Goal: Task Accomplishment & Management: Manage account settings

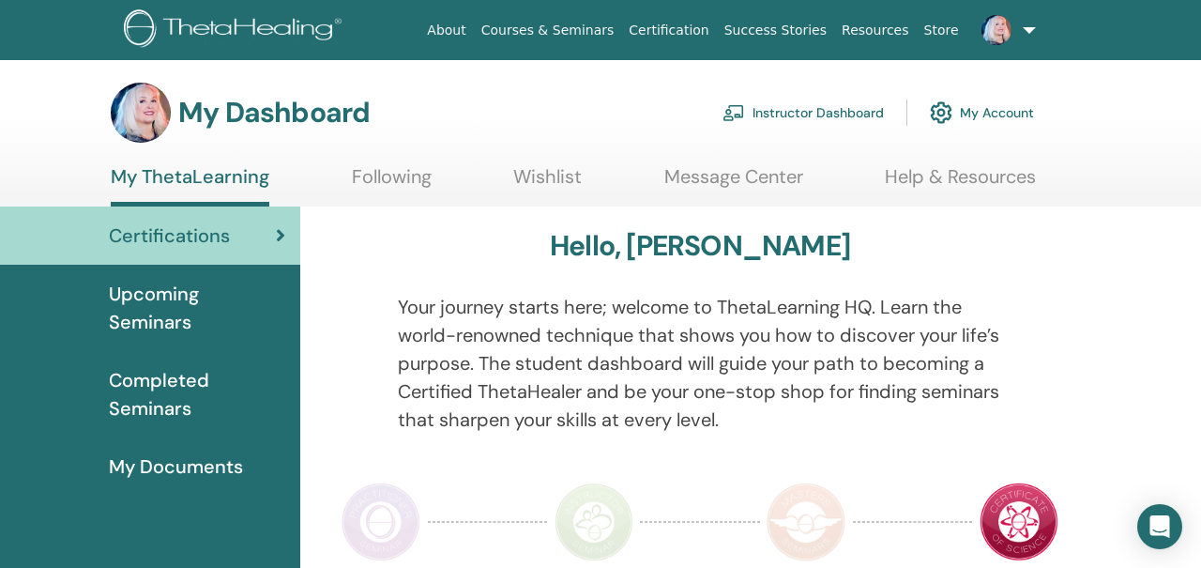
click at [1026, 32] on link at bounding box center [1005, 30] width 77 height 60
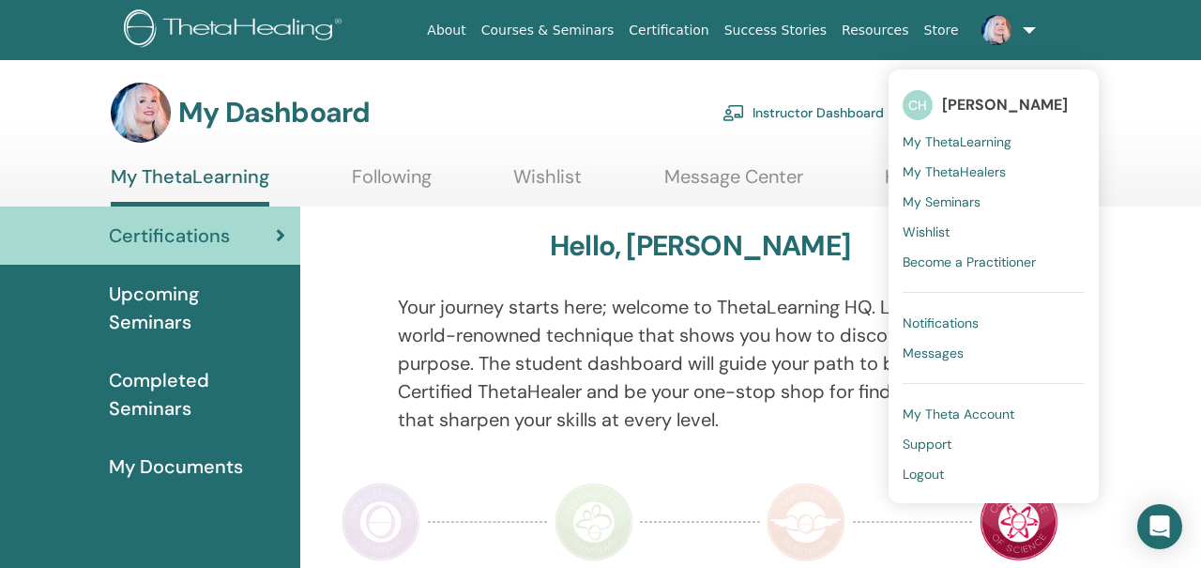
click at [920, 322] on span "Notifications" at bounding box center [941, 322] width 76 height 17
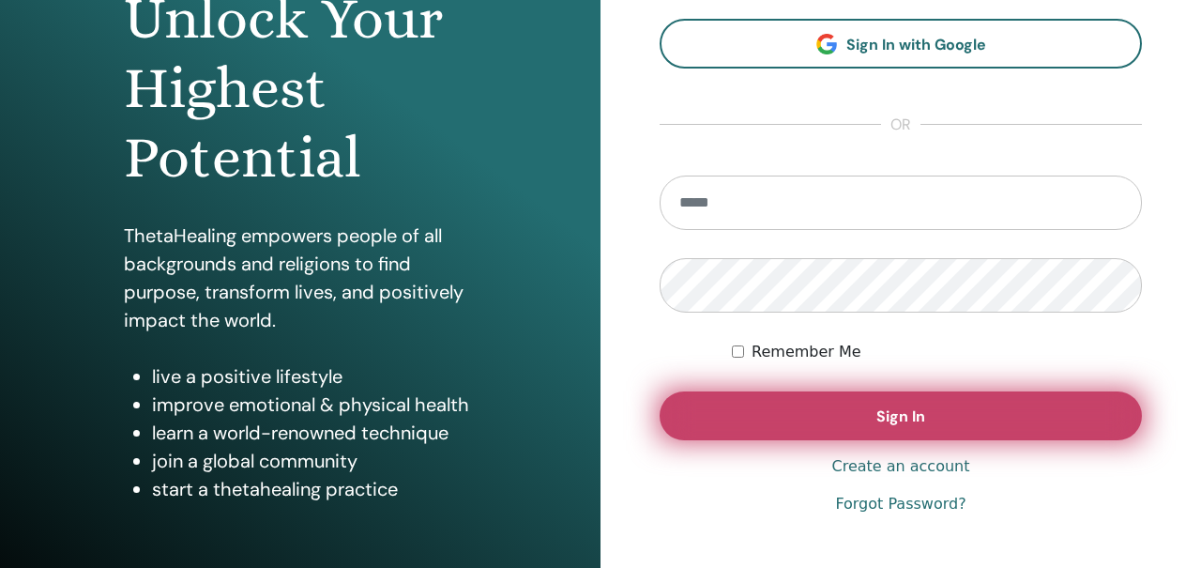
scroll to position [221, 0]
type input "**********"
click at [755, 415] on button "Sign In" at bounding box center [901, 415] width 482 height 49
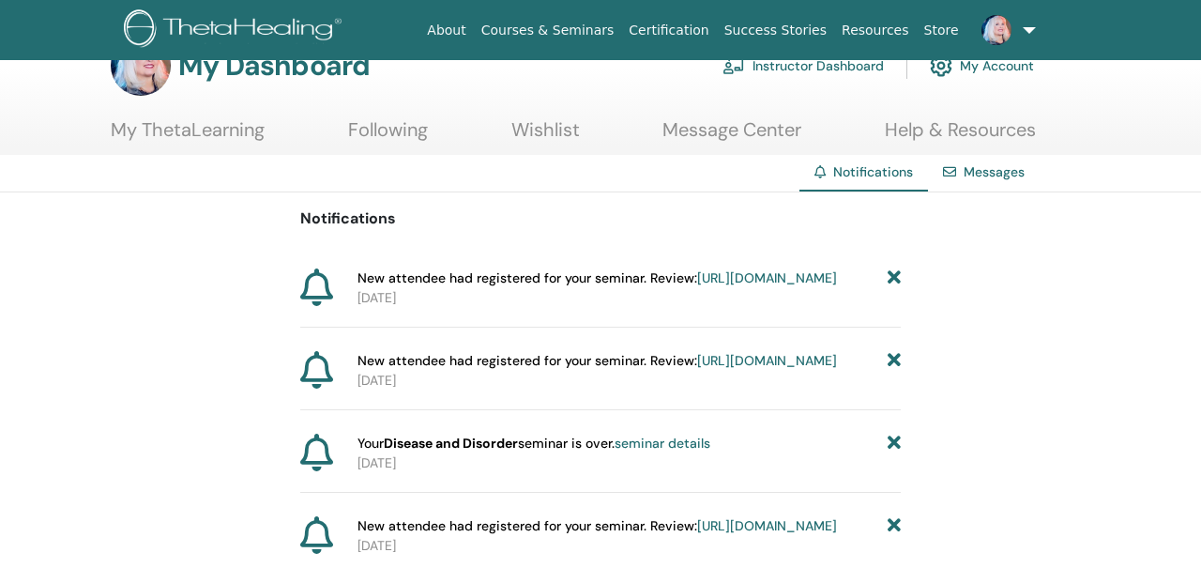
scroll to position [48, 0]
click at [697, 285] on link "https://member.thetahealing.com/instructor/seminar/378411/attendees" at bounding box center [767, 276] width 140 height 17
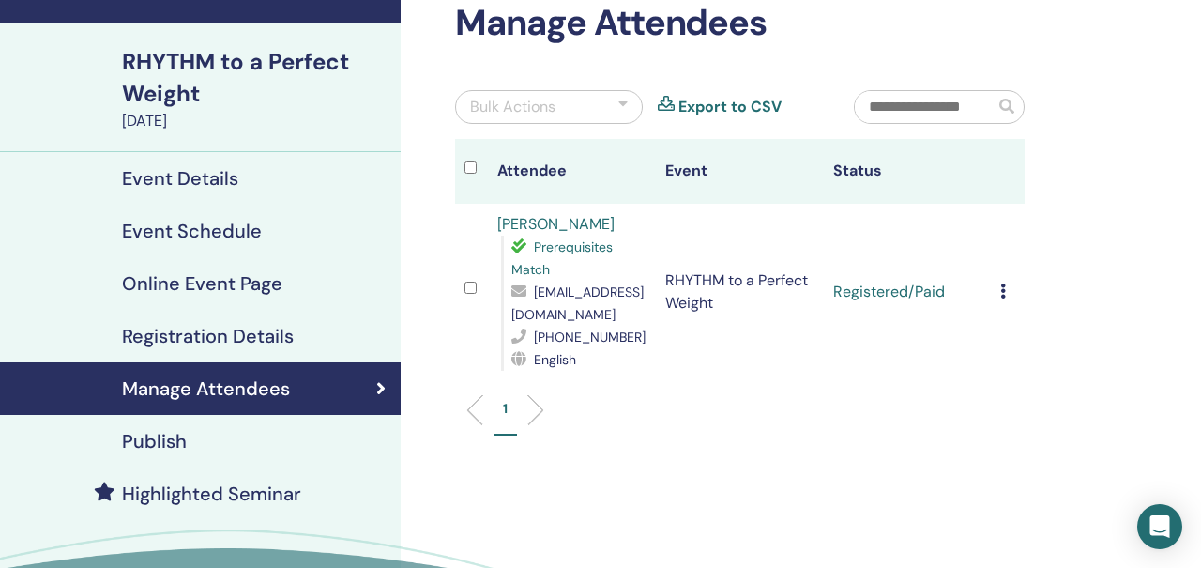
scroll to position [106, 0]
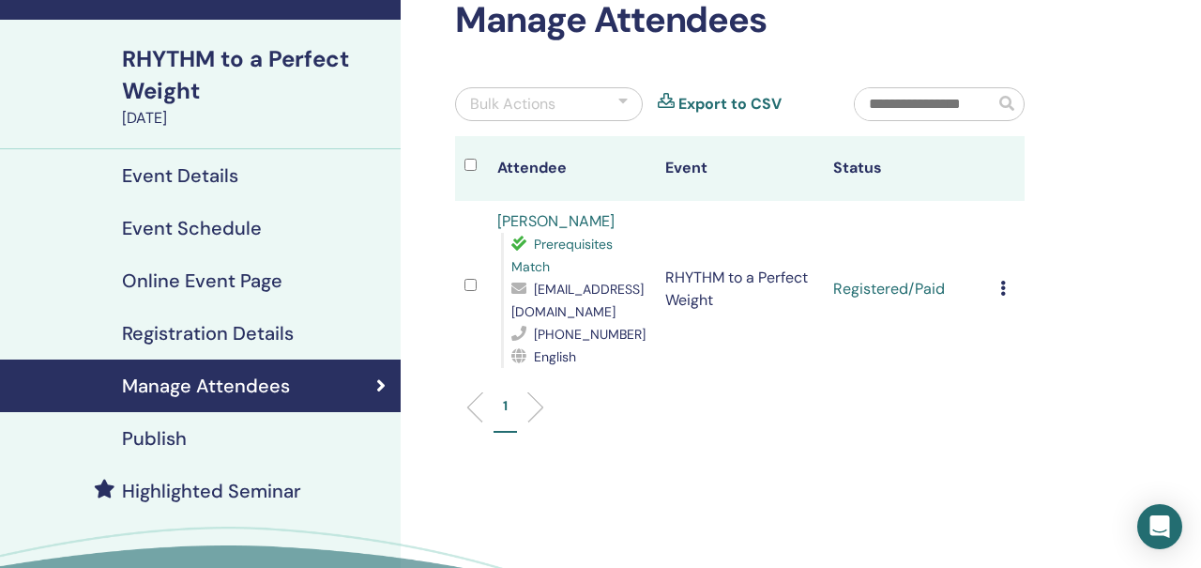
click at [1006, 288] on div "Cancel Registration Do not auto-certify Mark as Paid Mark as Unpaid Mark as Abs…" at bounding box center [1008, 289] width 15 height 23
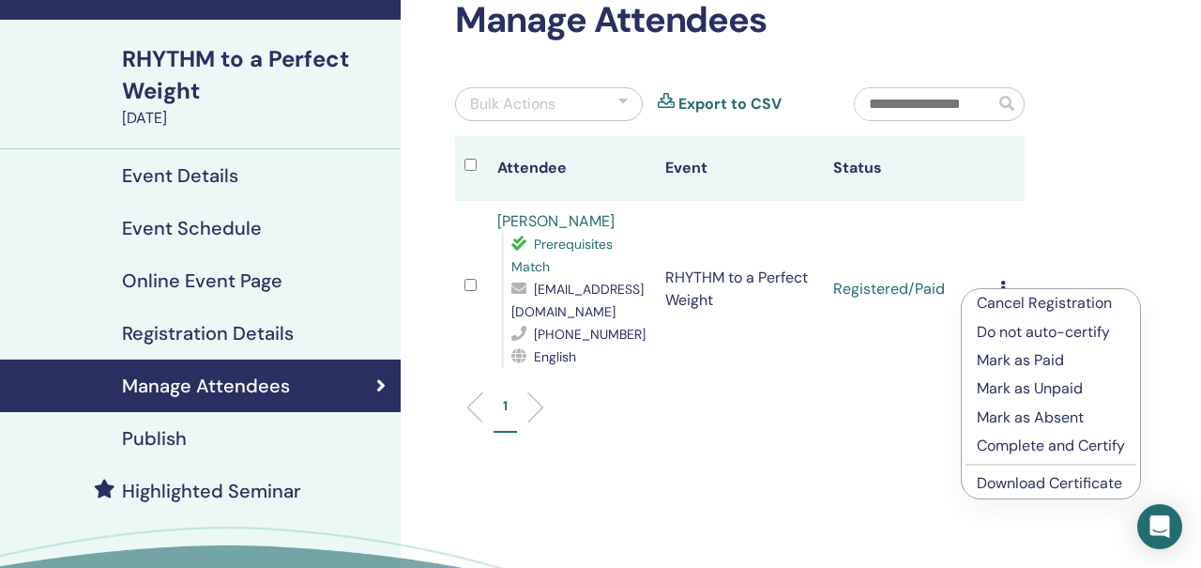
click at [1017, 445] on p "Complete and Certify" at bounding box center [1051, 446] width 148 height 23
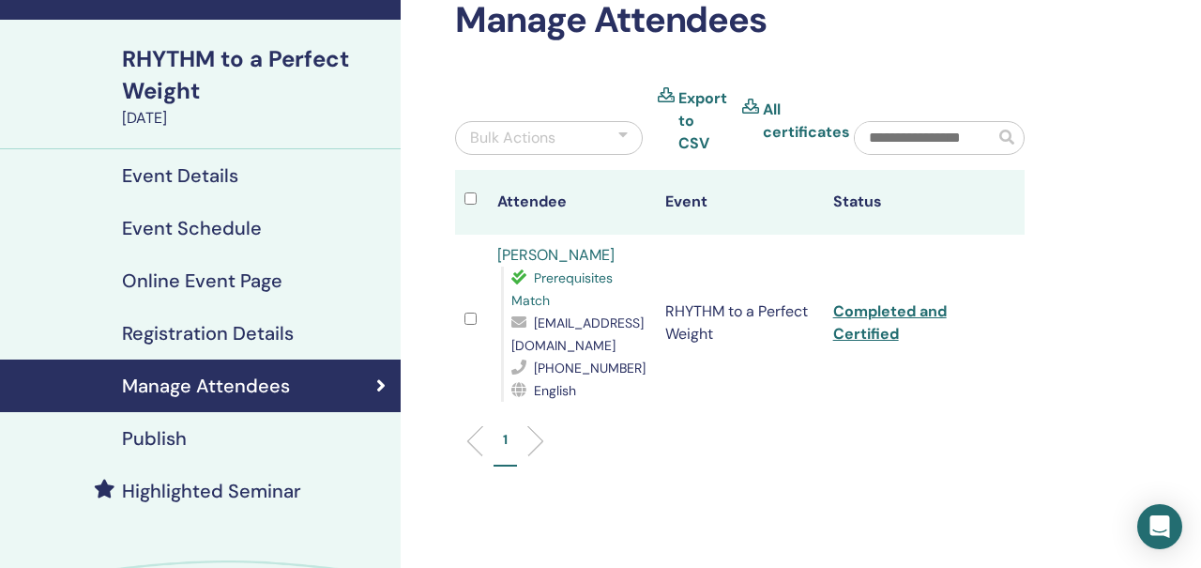
scroll to position [106, 0]
click at [872, 336] on link "Completed and Certified" at bounding box center [891, 322] width 114 height 42
click at [1100, 103] on div "Manage Attendees Bulk Actions Export to CSV All certificates Attendee Event Sta…" at bounding box center [801, 351] width 801 height 794
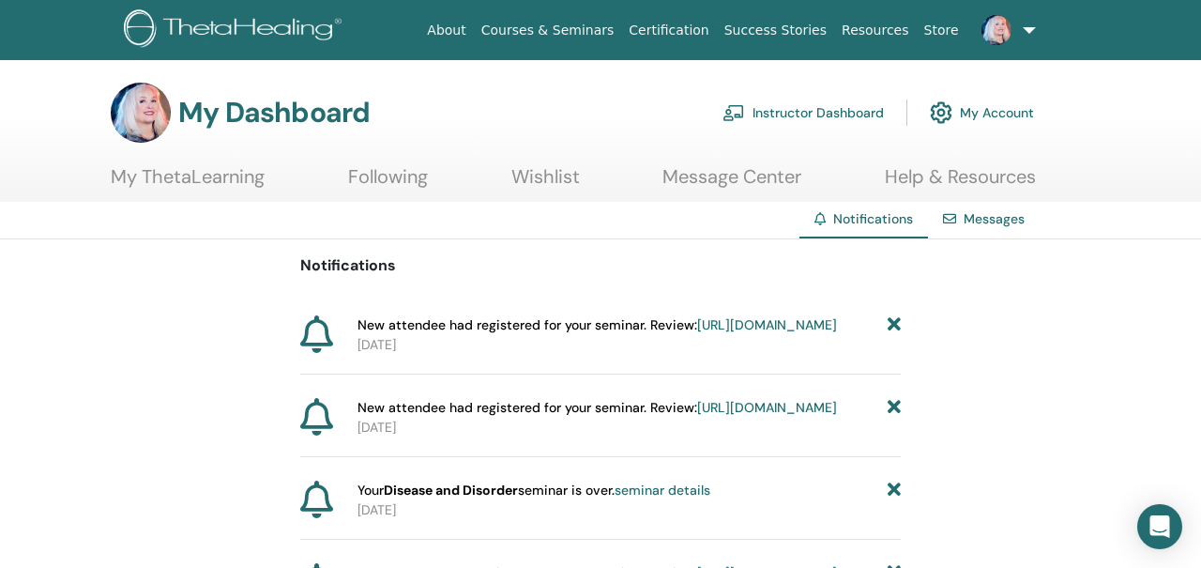
scroll to position [48, 0]
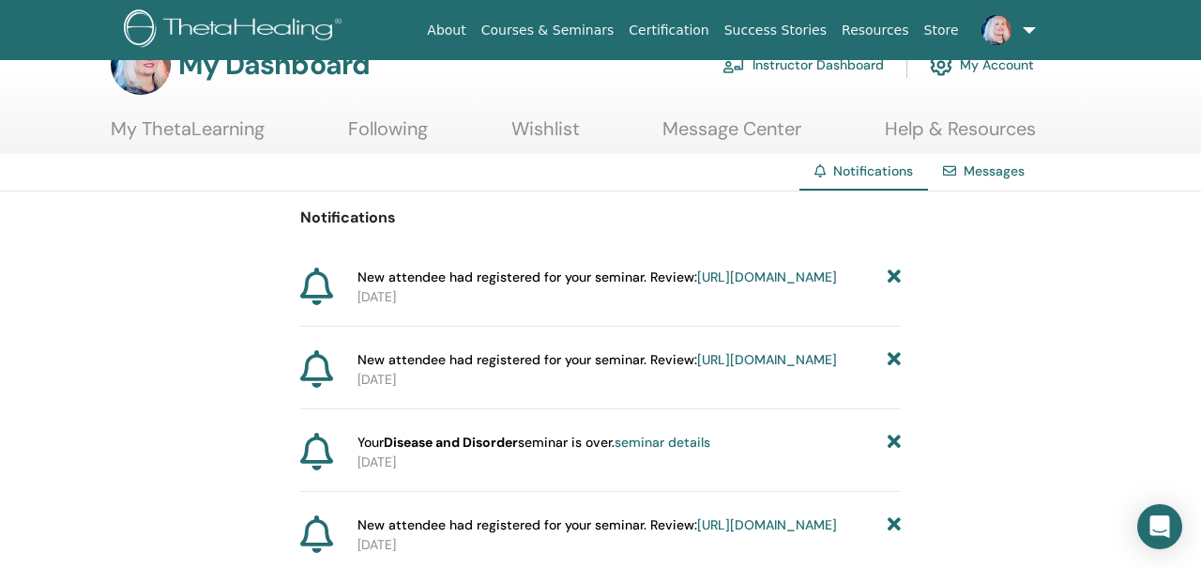
click at [697, 368] on link "https://member.thetahealing.com/instructor/seminar/378428/attendees" at bounding box center [767, 359] width 140 height 17
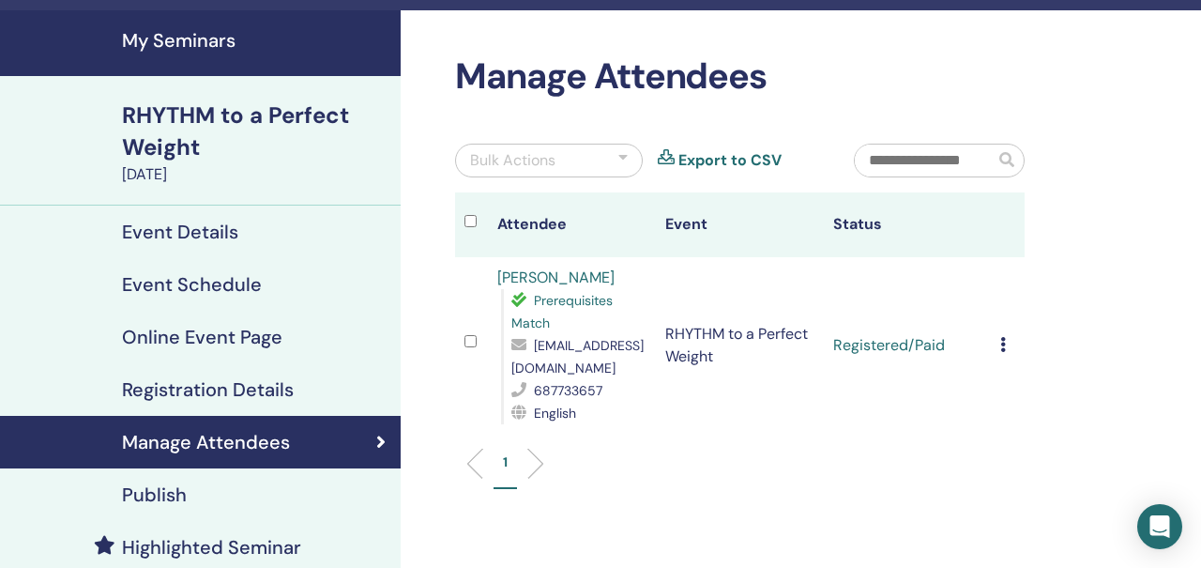
scroll to position [51, 0]
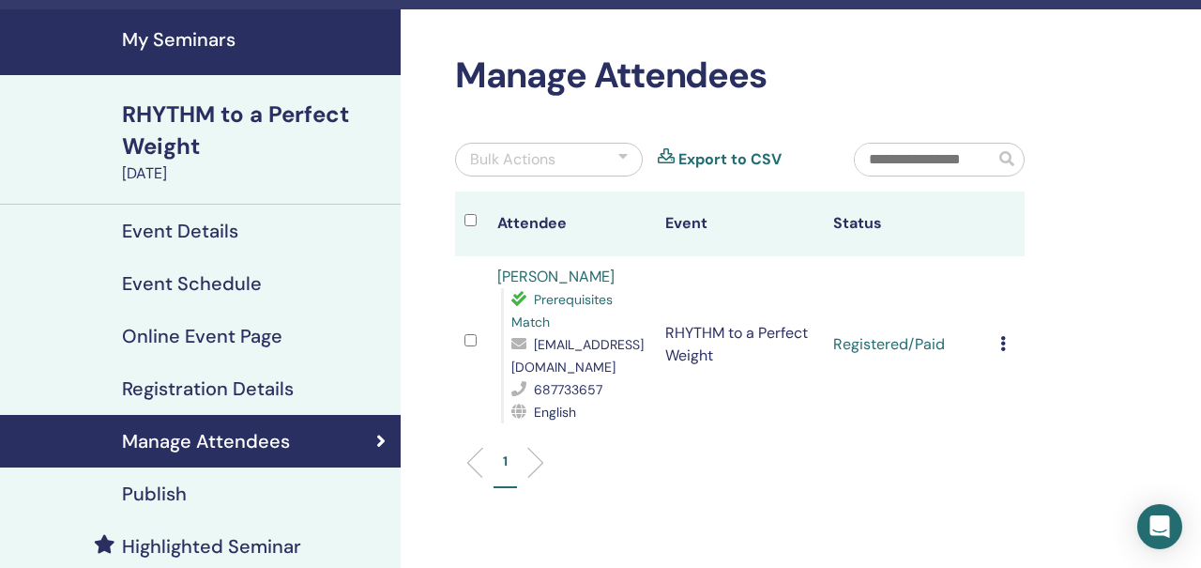
click at [224, 111] on div "RHYTHM to a Perfect Weight" at bounding box center [256, 131] width 268 height 64
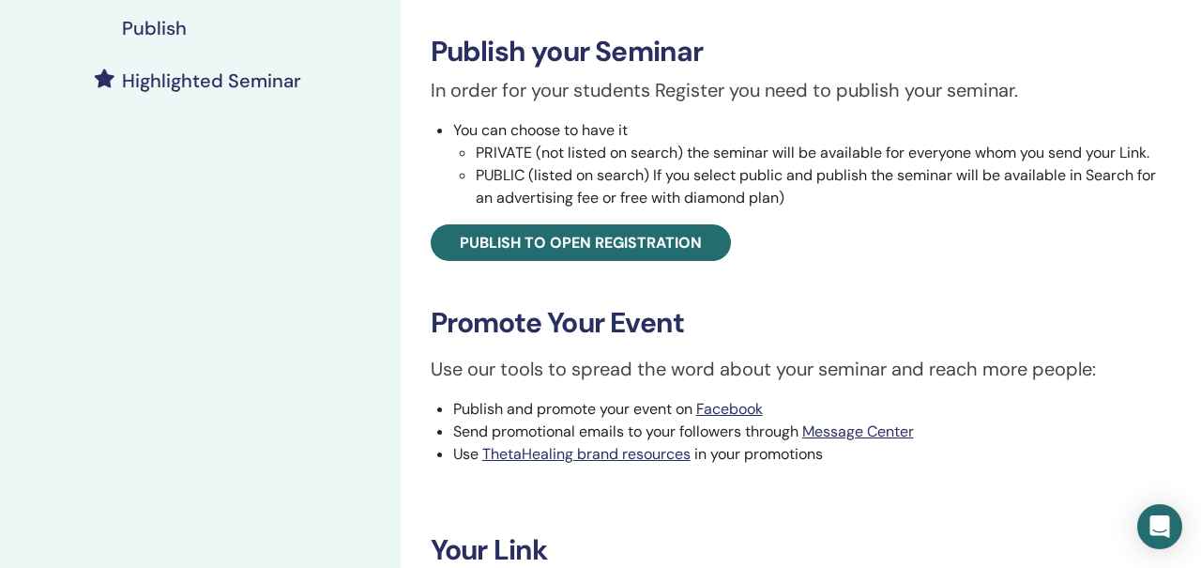
scroll to position [413, 0]
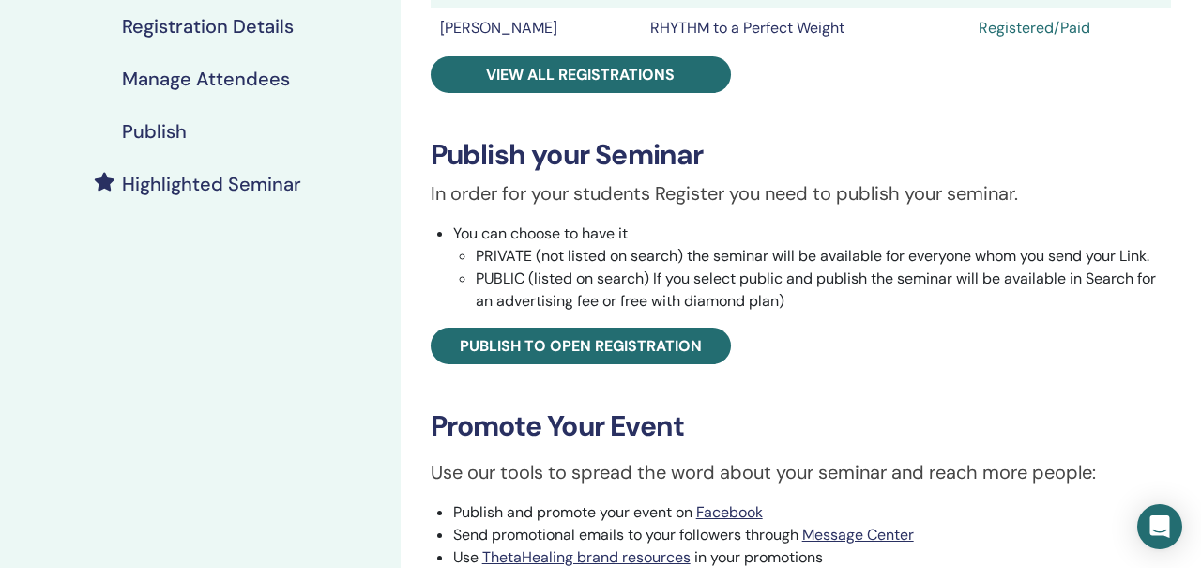
click at [175, 132] on h4 "Publish" at bounding box center [154, 131] width 65 height 23
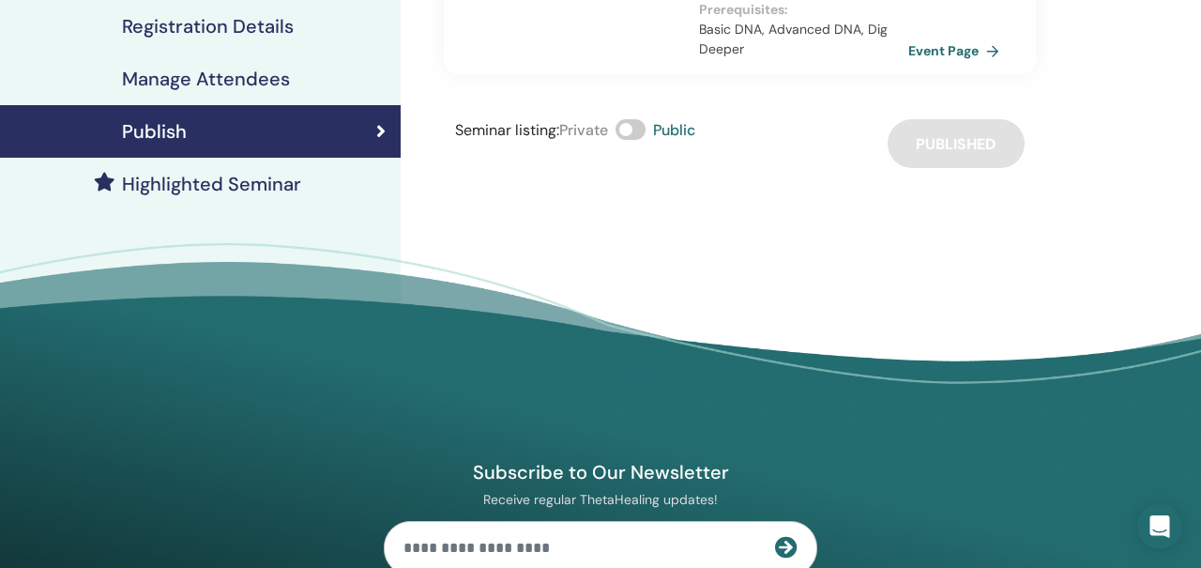
click at [944, 50] on link "Event Page" at bounding box center [958, 51] width 99 height 28
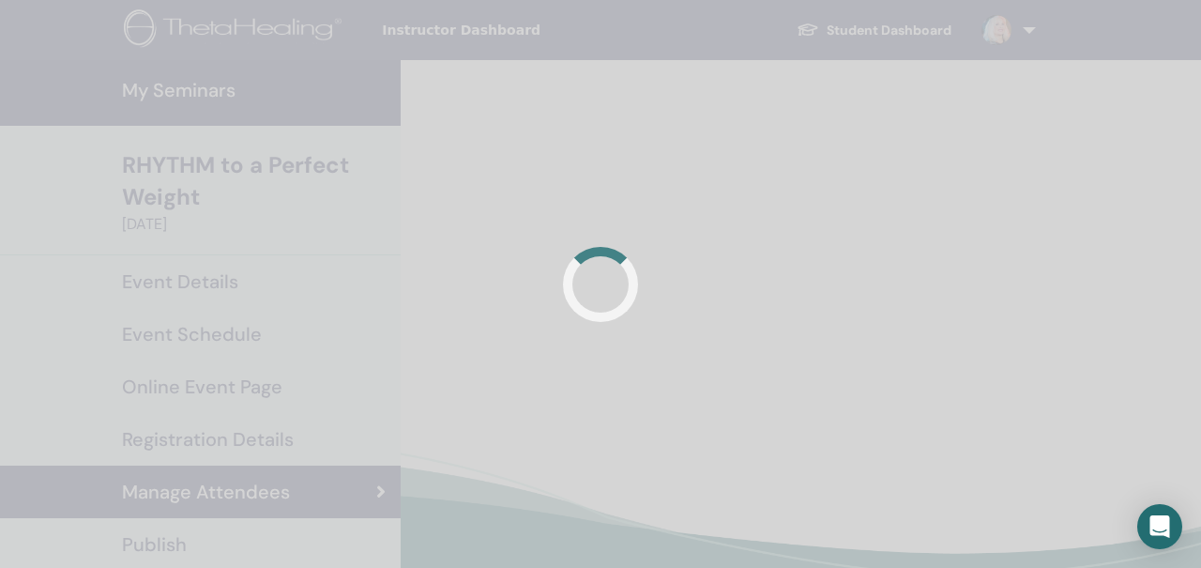
scroll to position [51, 0]
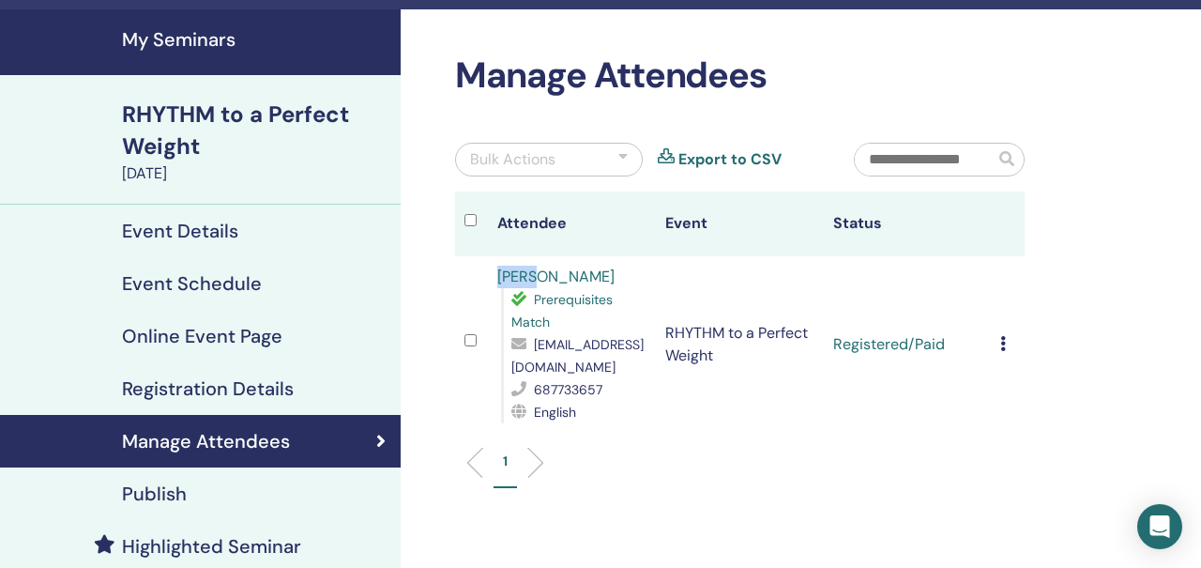
drag, startPoint x: 486, startPoint y: 273, endPoint x: 535, endPoint y: 279, distance: 49.1
click at [535, 279] on tr "[PERSON_NAME] Prerequisites Match [EMAIL_ADDRESS][DOMAIN_NAME] 687733657 Englis…" at bounding box center [740, 344] width 570 height 176
copy tr "Bego"
